Goal: Task Accomplishment & Management: Use online tool/utility

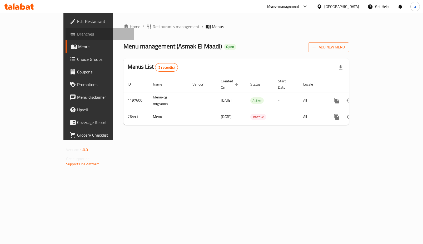
click at [77, 36] on span "Branches" at bounding box center [103, 34] width 53 height 6
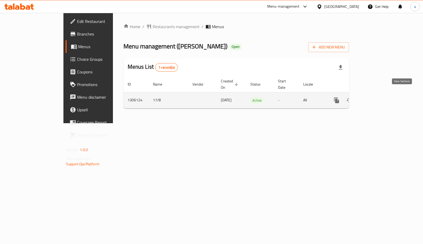
click at [378, 97] on icon "enhanced table" at bounding box center [374, 100] width 6 height 6
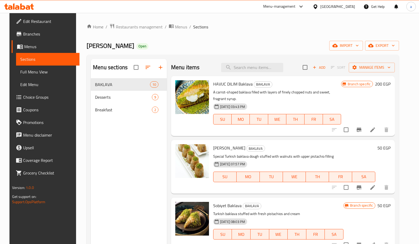
click at [33, 100] on span "Choice Groups" at bounding box center [49, 97] width 52 height 6
